Goal: Transaction & Acquisition: Obtain resource

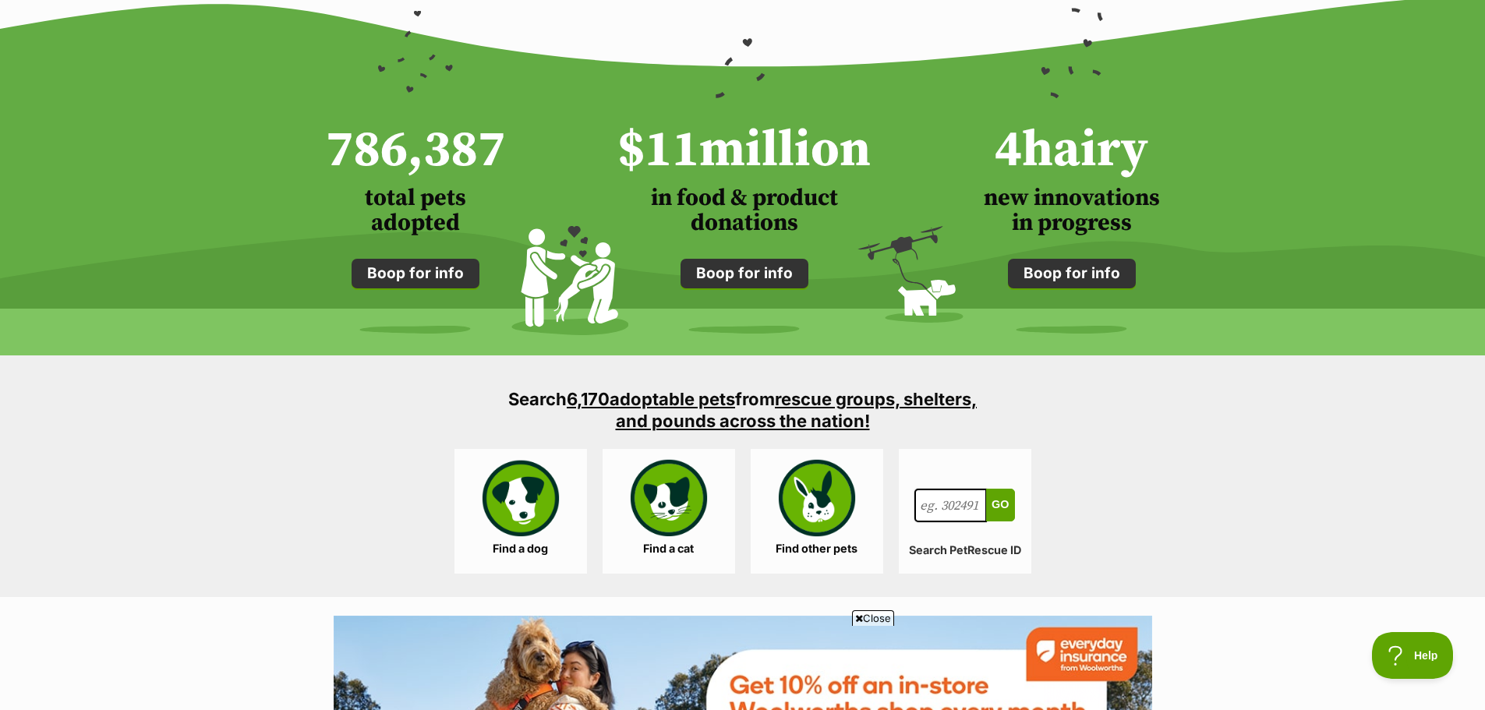
scroll to position [1403, 0]
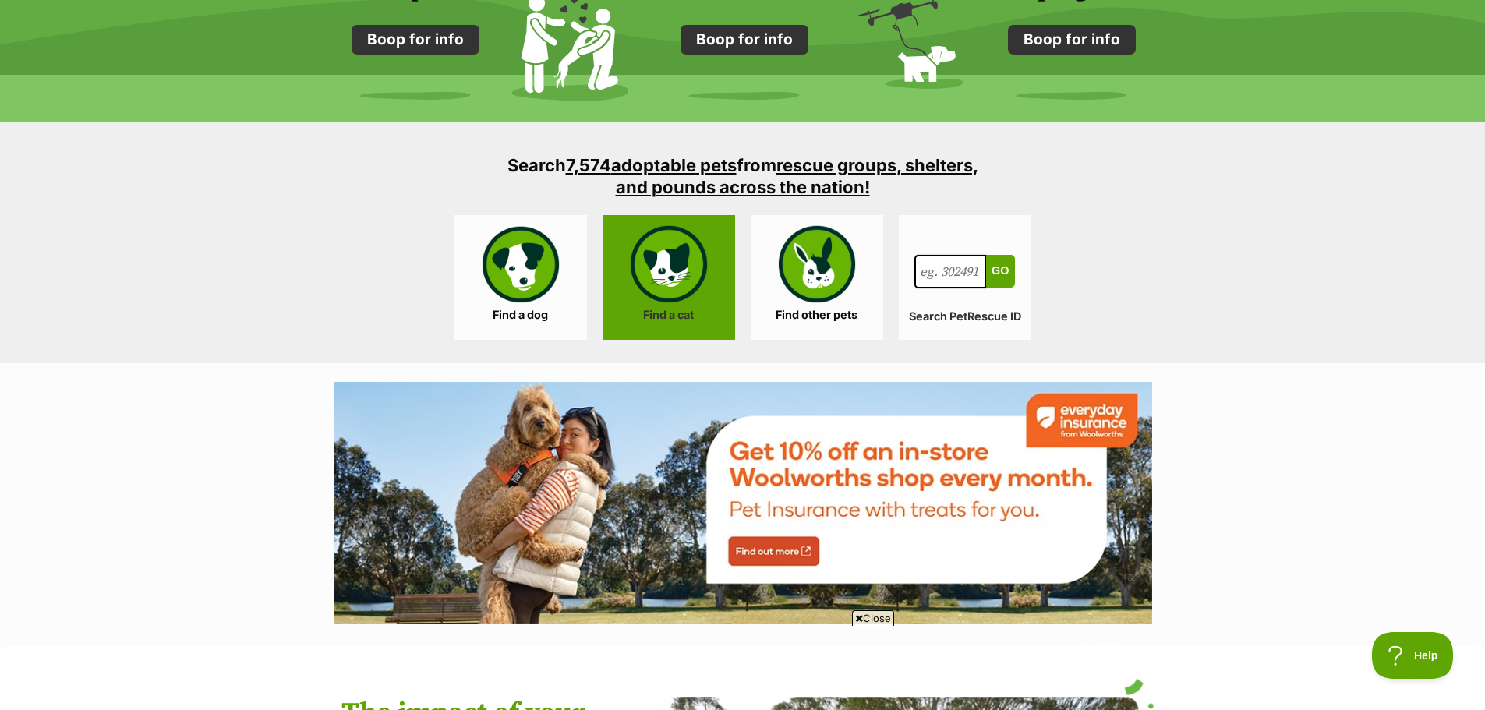
click at [685, 287] on link "Find a cat" at bounding box center [668, 277] width 132 height 125
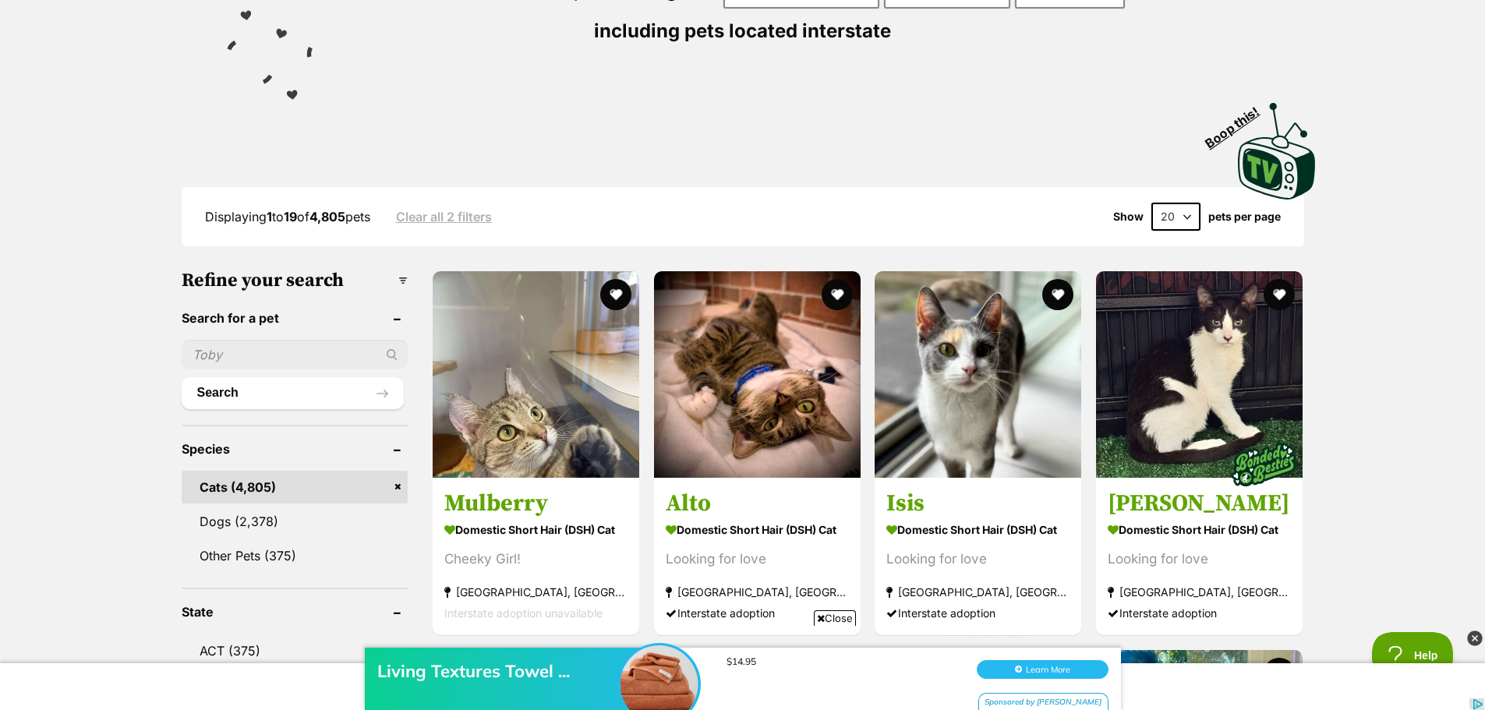
click at [305, 355] on input "text" at bounding box center [295, 355] width 227 height 30
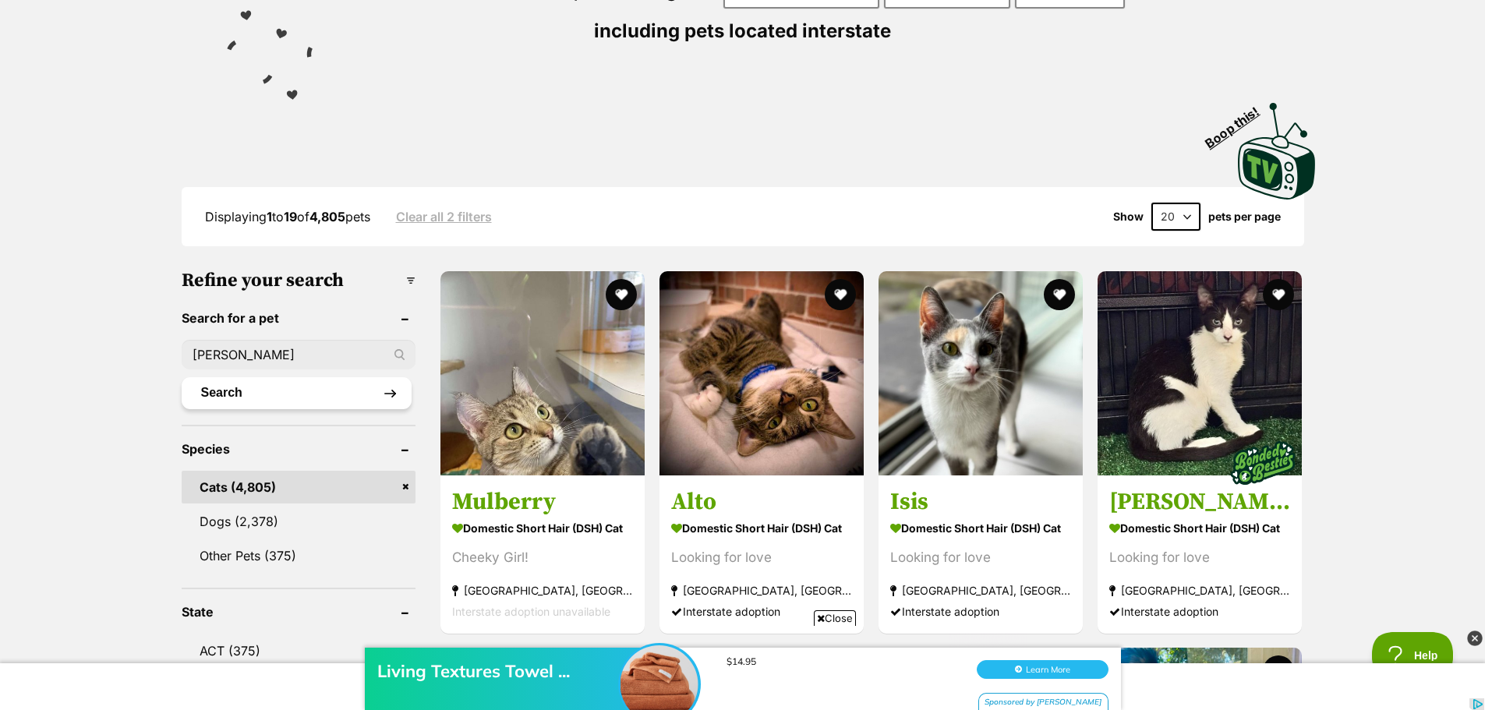
type input "[PERSON_NAME]"
click at [227, 394] on button "Search" at bounding box center [297, 392] width 230 height 31
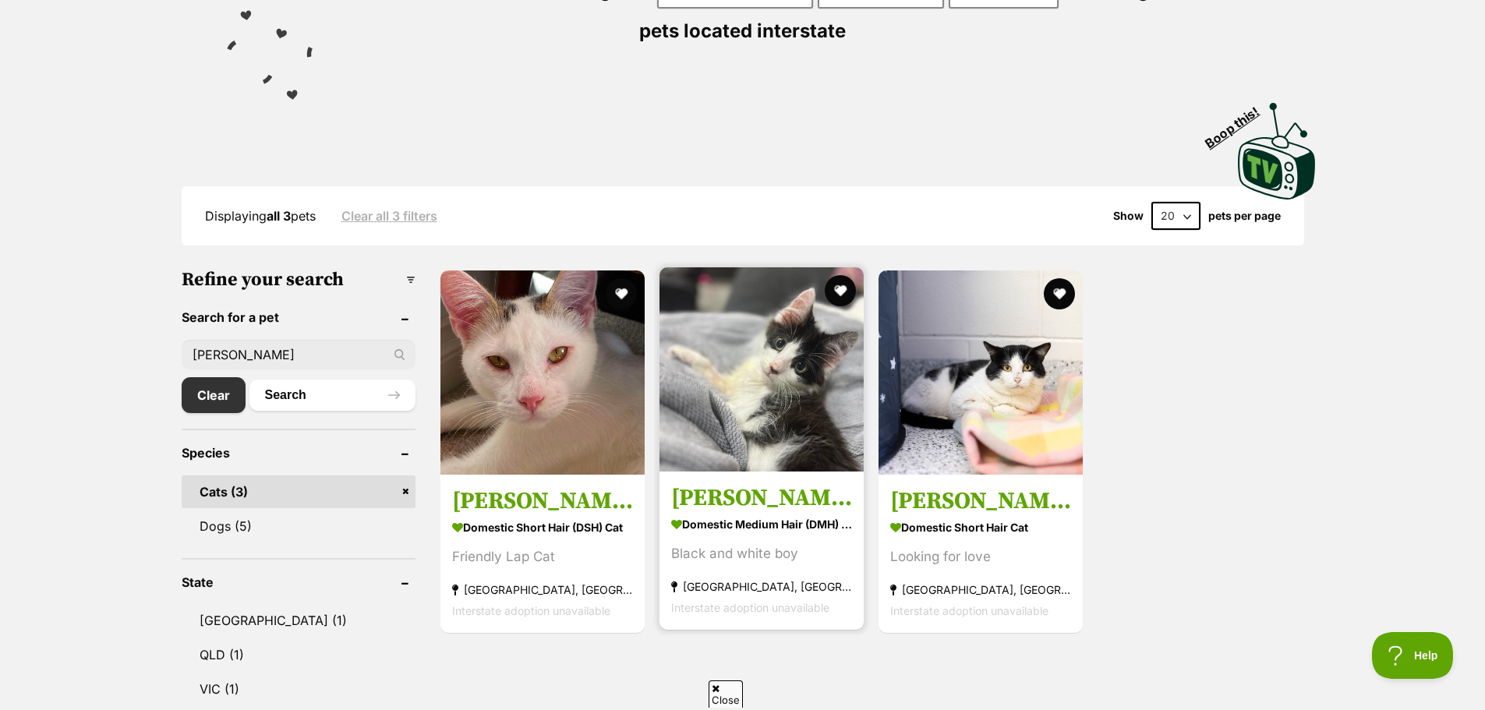
click at [774, 412] on img at bounding box center [761, 369] width 204 height 204
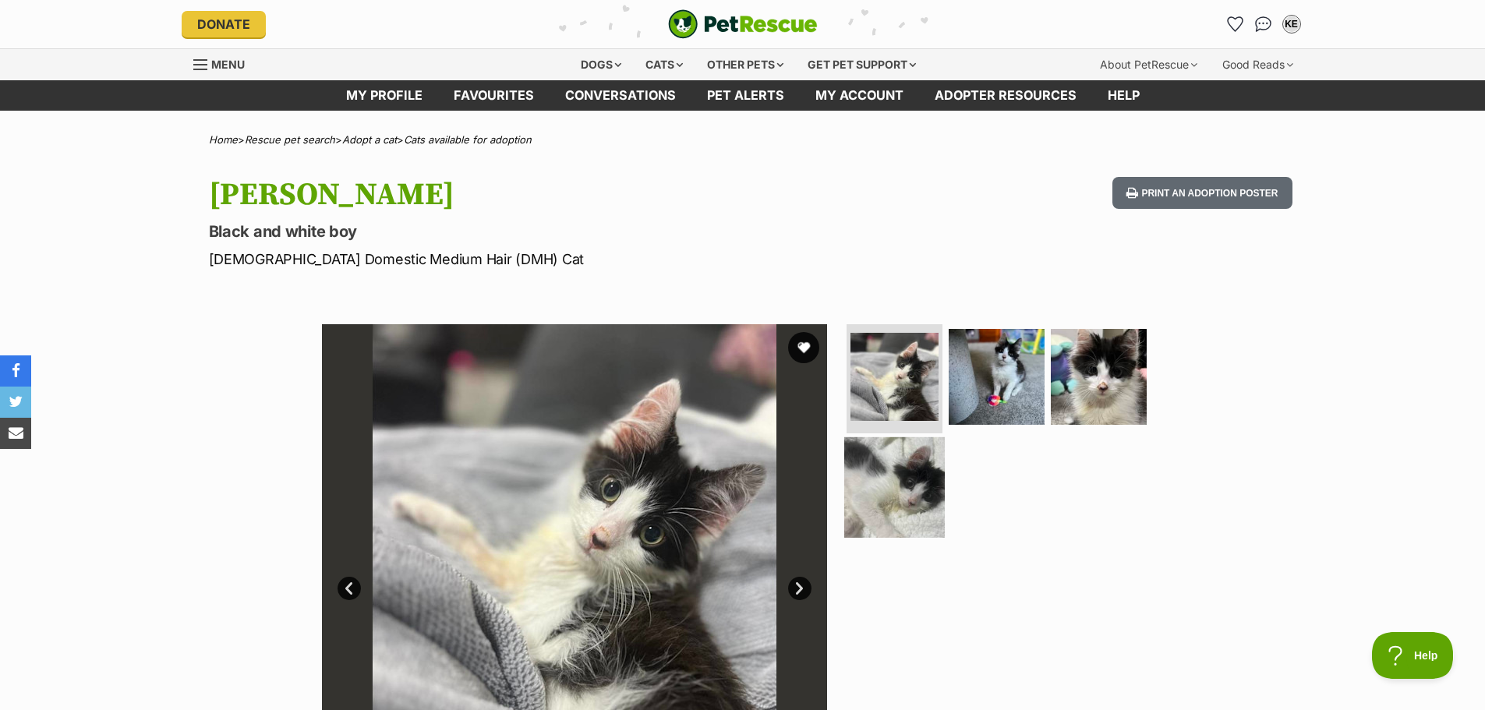
click at [899, 475] on img at bounding box center [894, 486] width 101 height 101
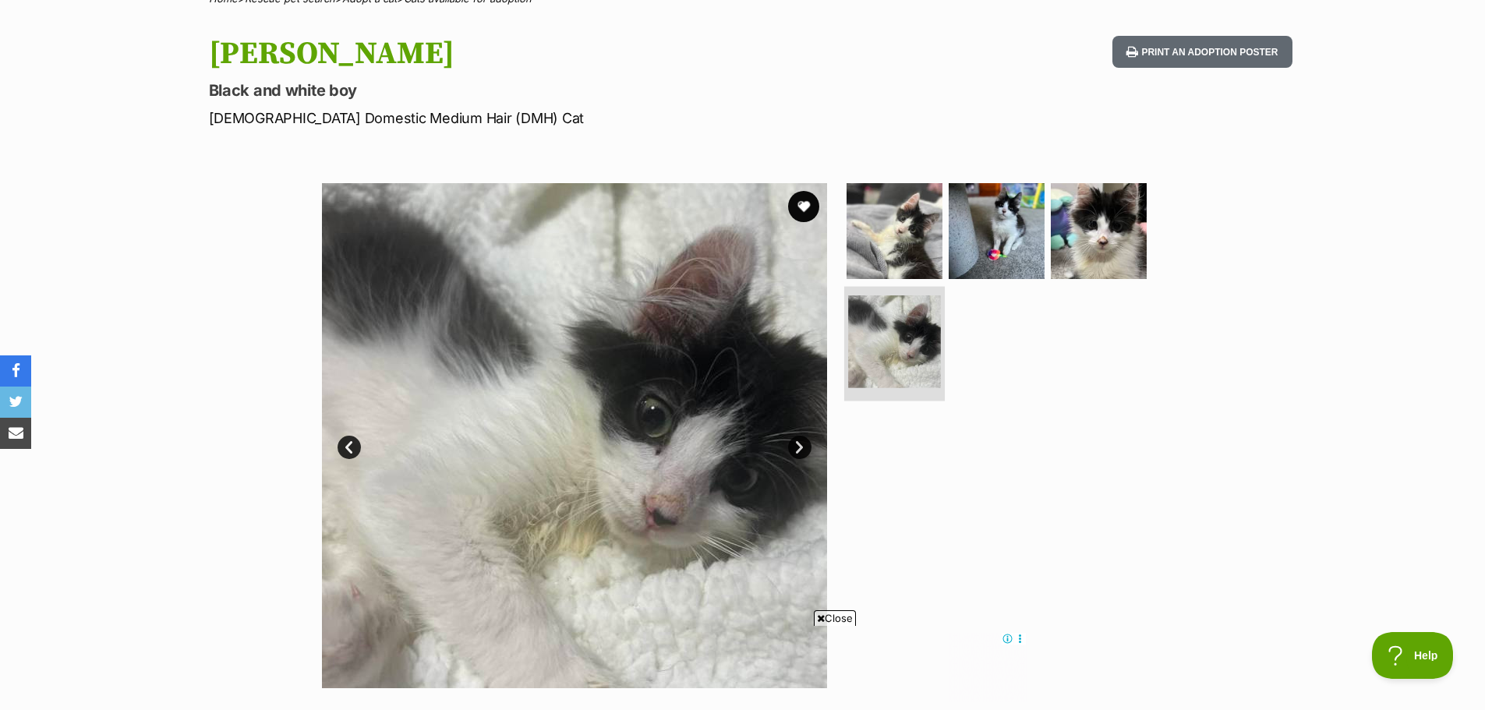
scroll to position [156, 0]
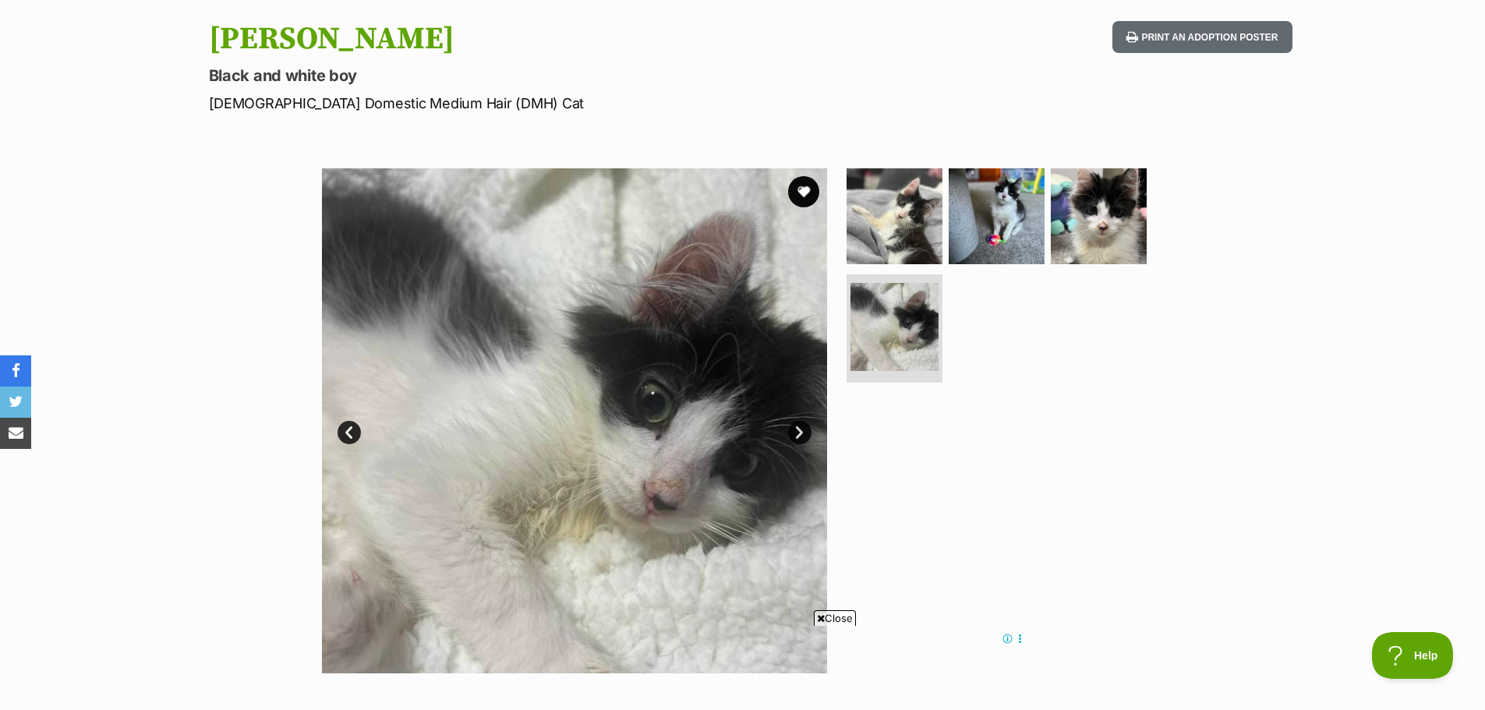
click at [803, 432] on link "Next" at bounding box center [799, 432] width 23 height 23
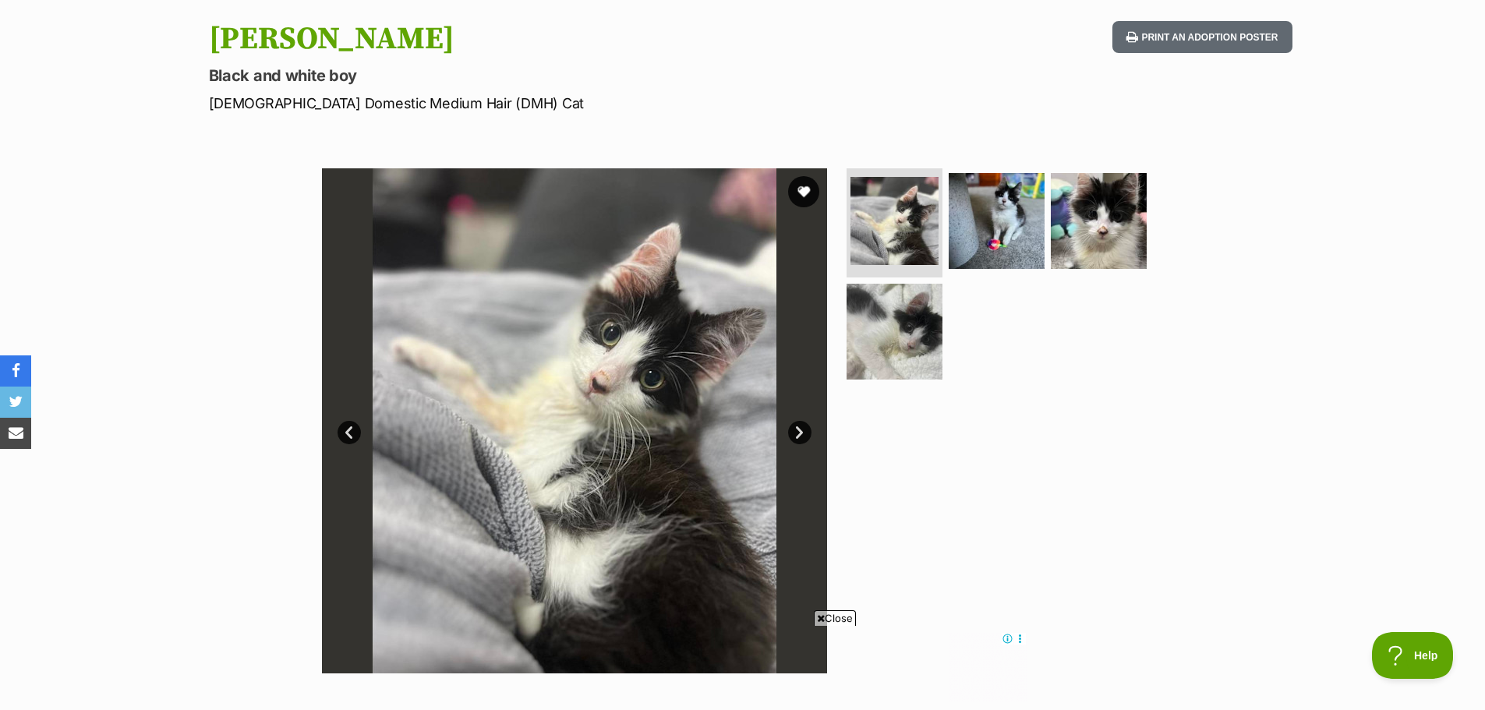
click at [803, 429] on link "Next" at bounding box center [799, 432] width 23 height 23
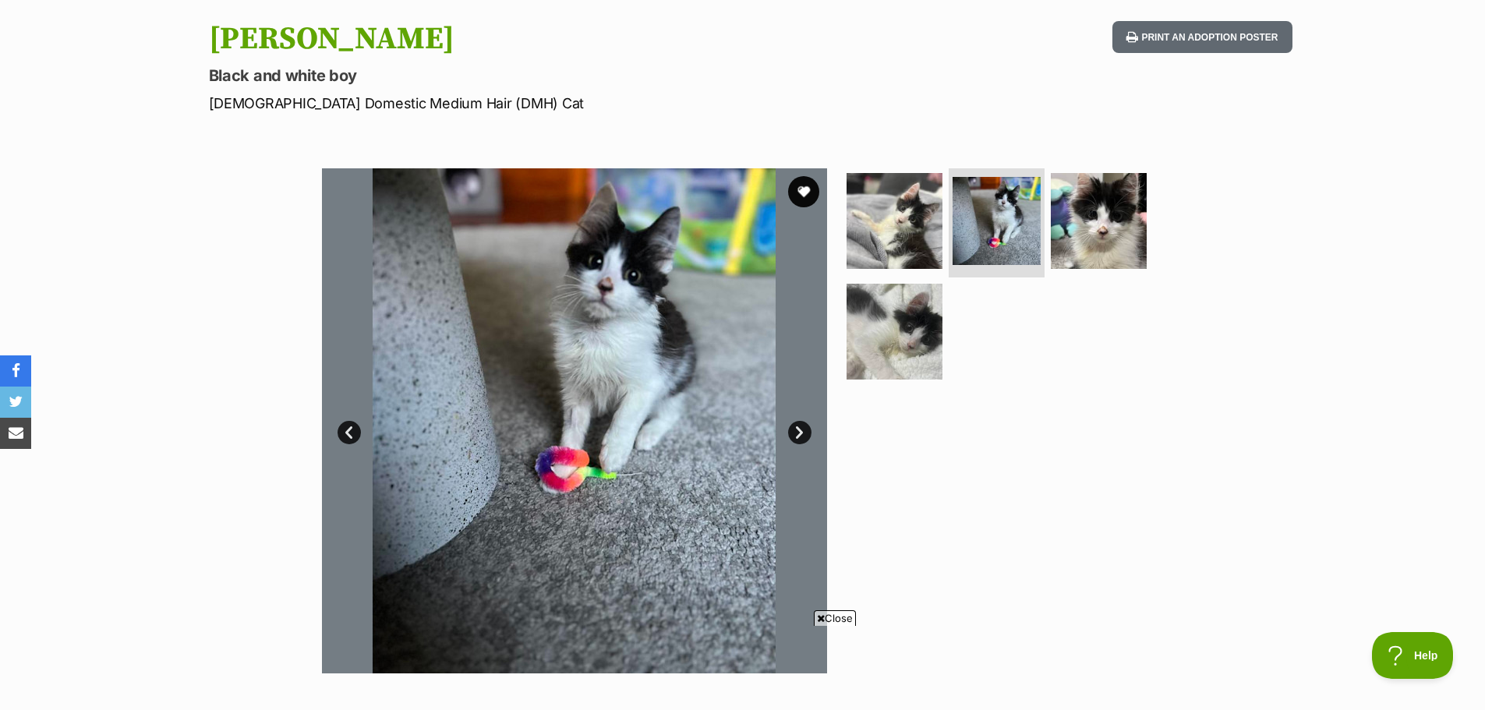
scroll to position [0, 0]
click at [1101, 207] on img at bounding box center [1098, 221] width 101 height 101
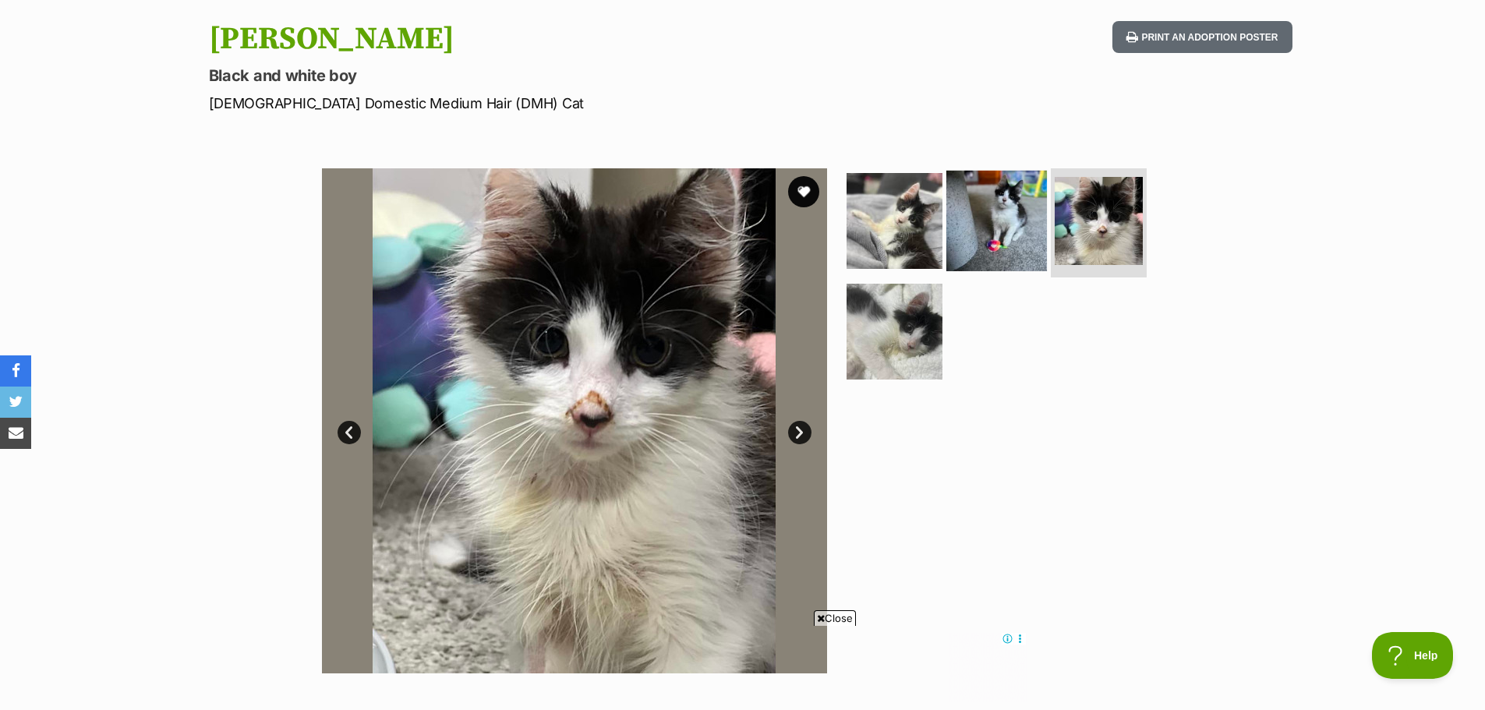
click at [999, 211] on img at bounding box center [996, 221] width 101 height 101
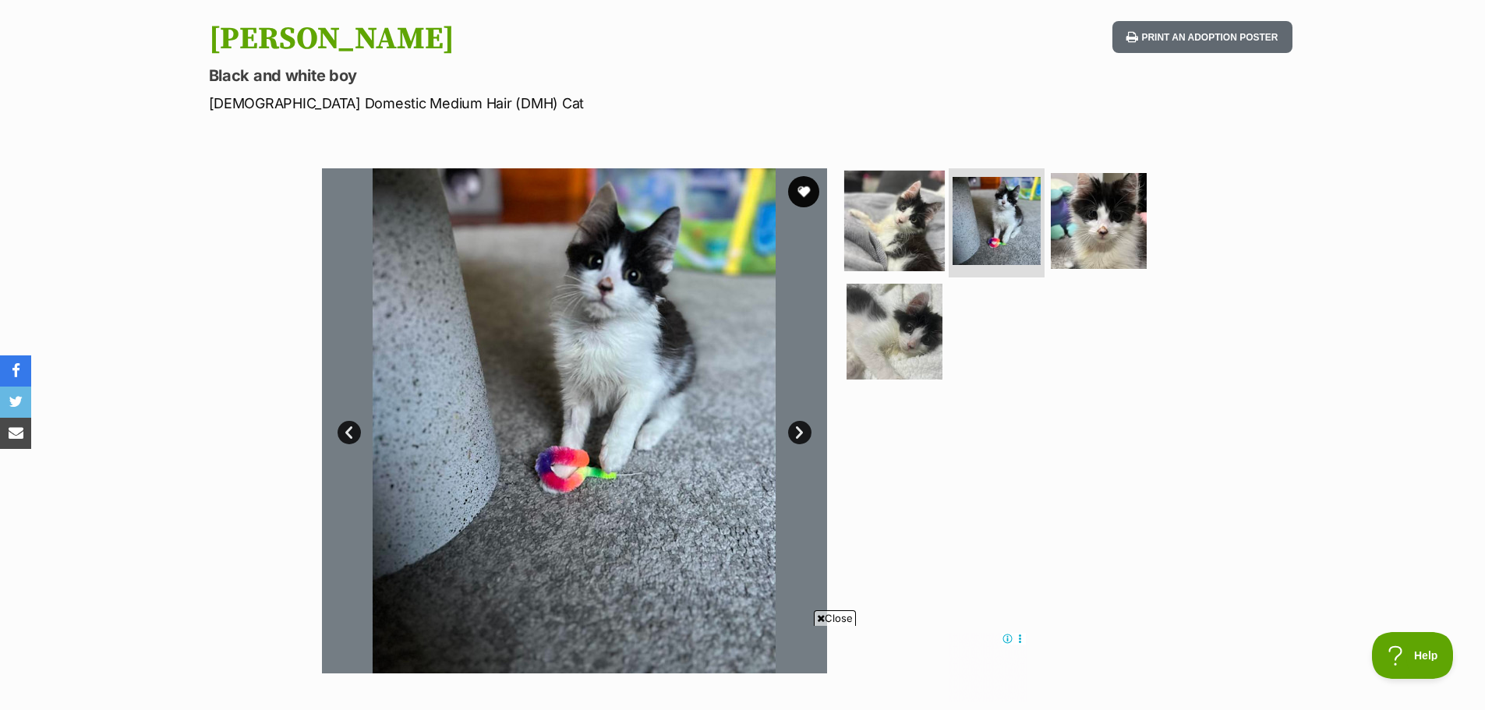
click at [870, 195] on img at bounding box center [894, 221] width 101 height 101
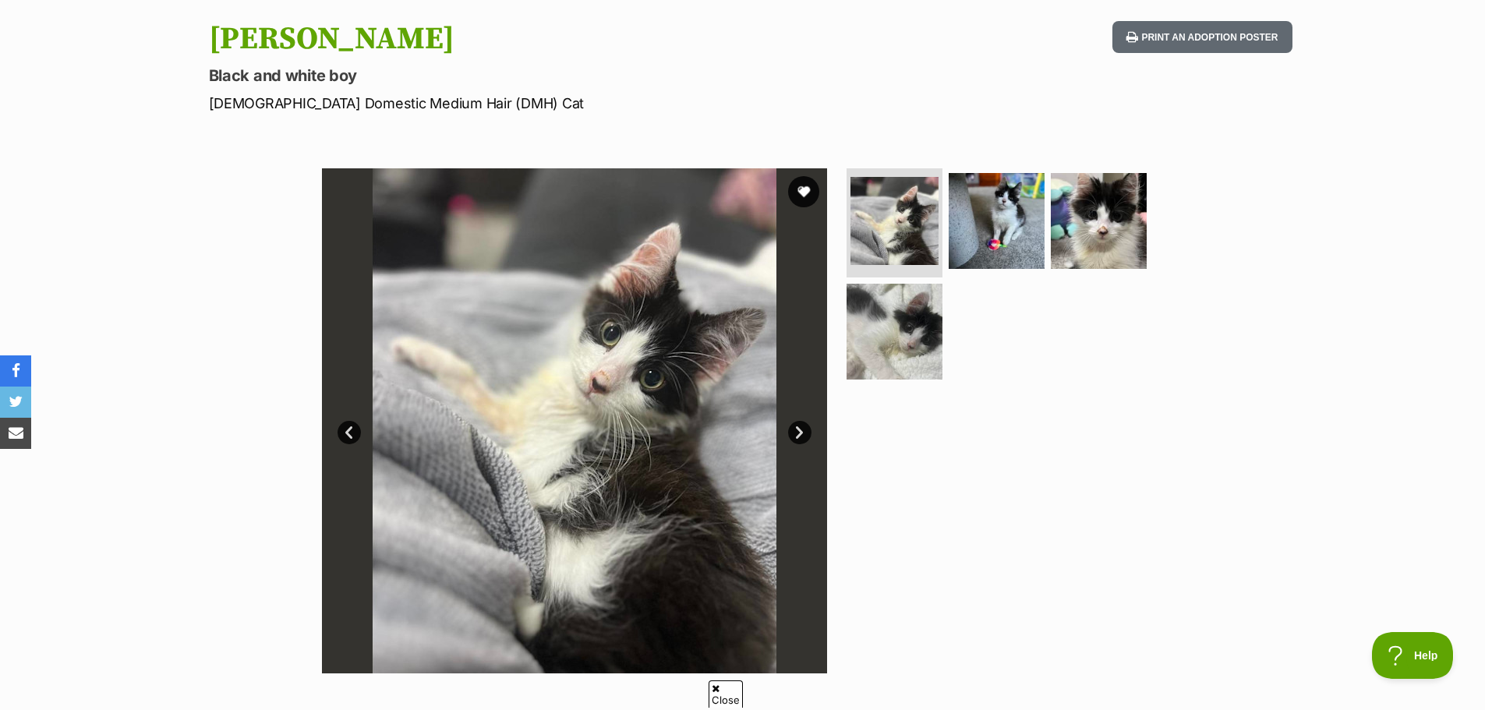
click at [794, 433] on link "Next" at bounding box center [799, 432] width 23 height 23
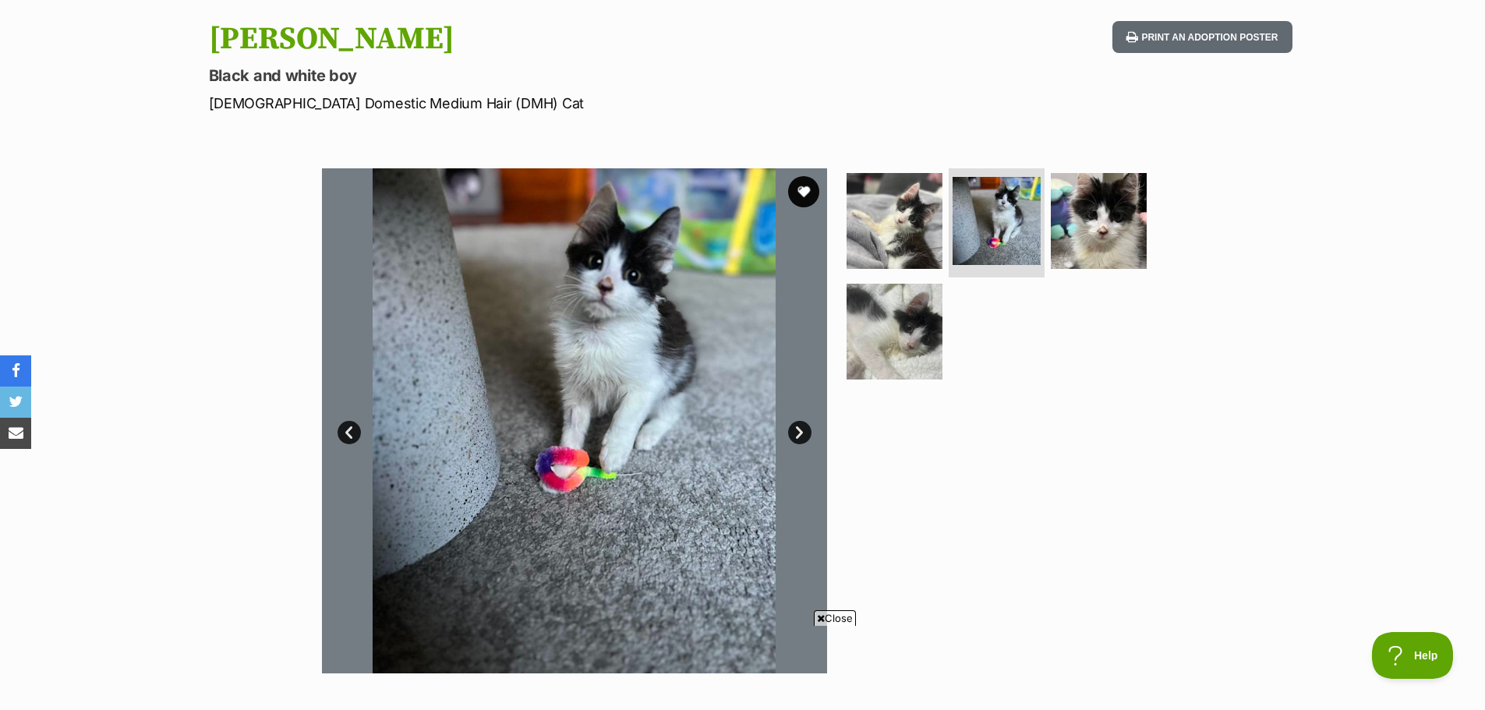
click at [794, 431] on link "Next" at bounding box center [799, 432] width 23 height 23
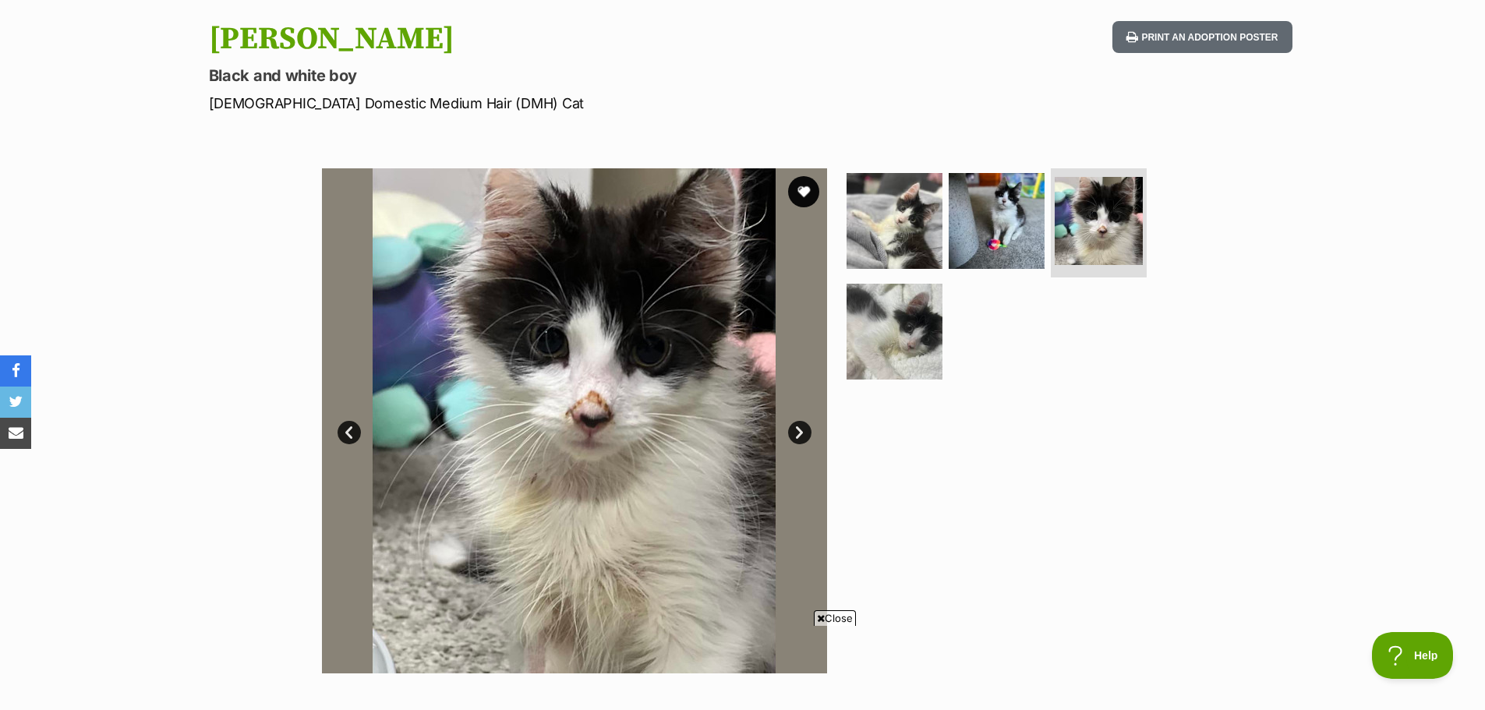
click at [794, 429] on link "Next" at bounding box center [799, 432] width 23 height 23
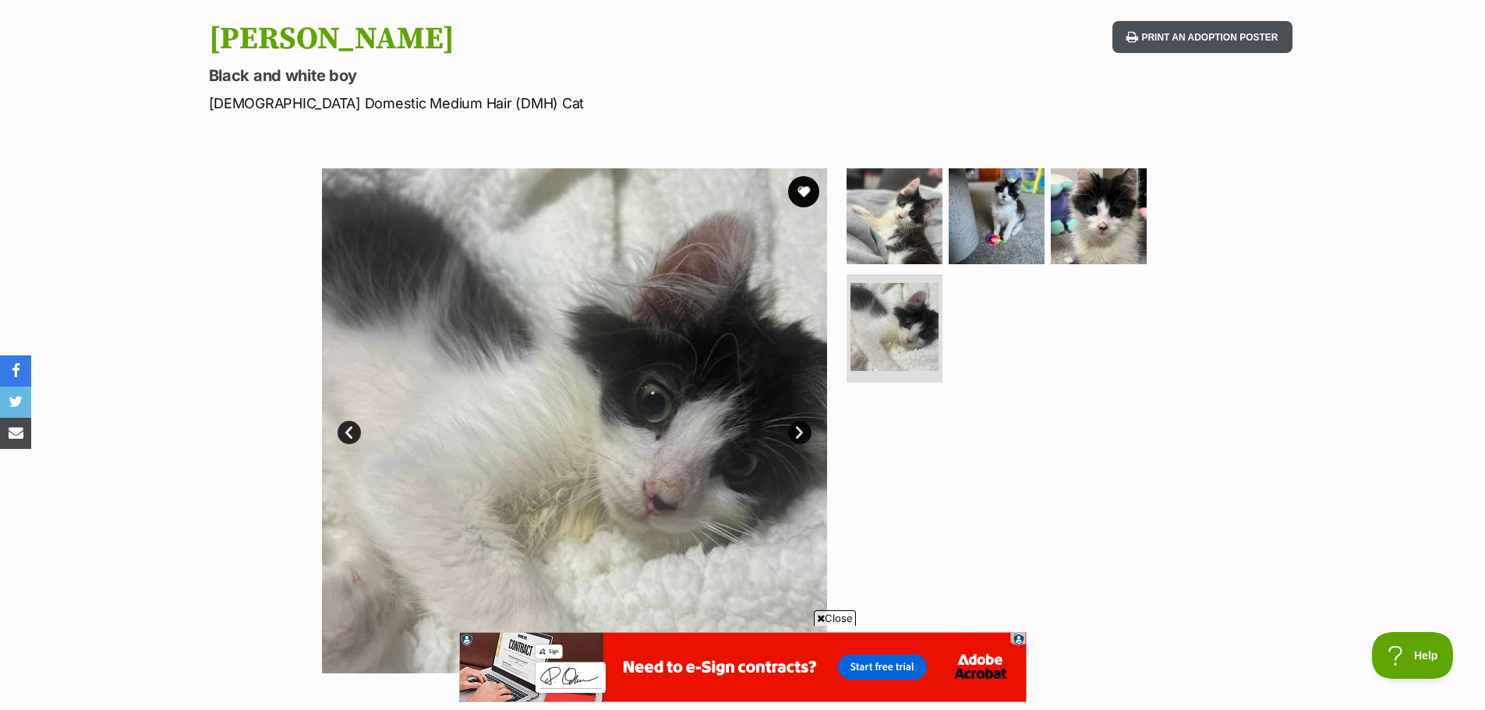
click at [1231, 34] on button "Print an adoption poster" at bounding box center [1201, 37] width 179 height 32
